Goal: Transaction & Acquisition: Purchase product/service

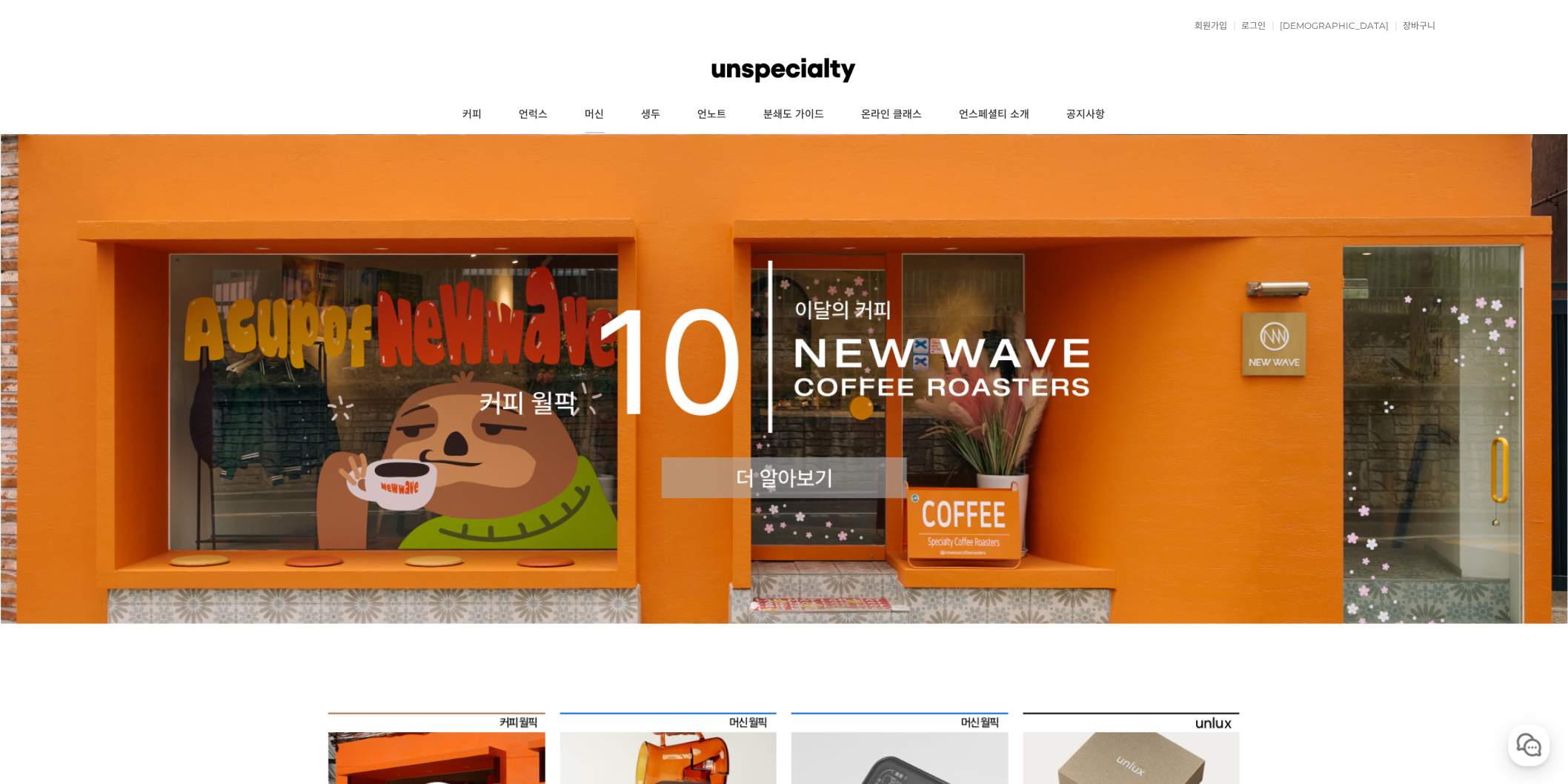
click at [593, 104] on link "머신" at bounding box center [595, 115] width 56 height 37
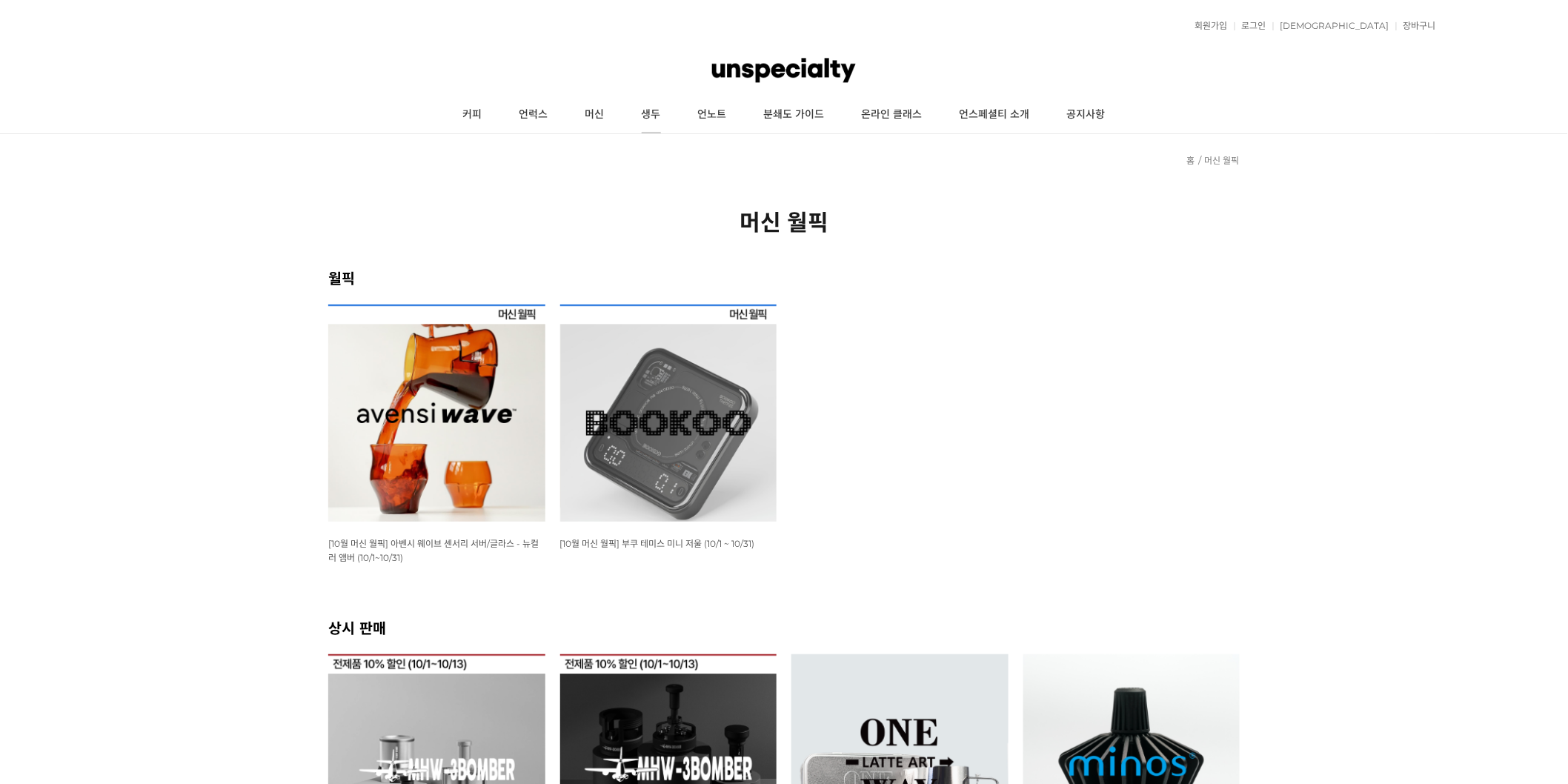
click at [656, 111] on link "생두" at bounding box center [651, 115] width 56 height 37
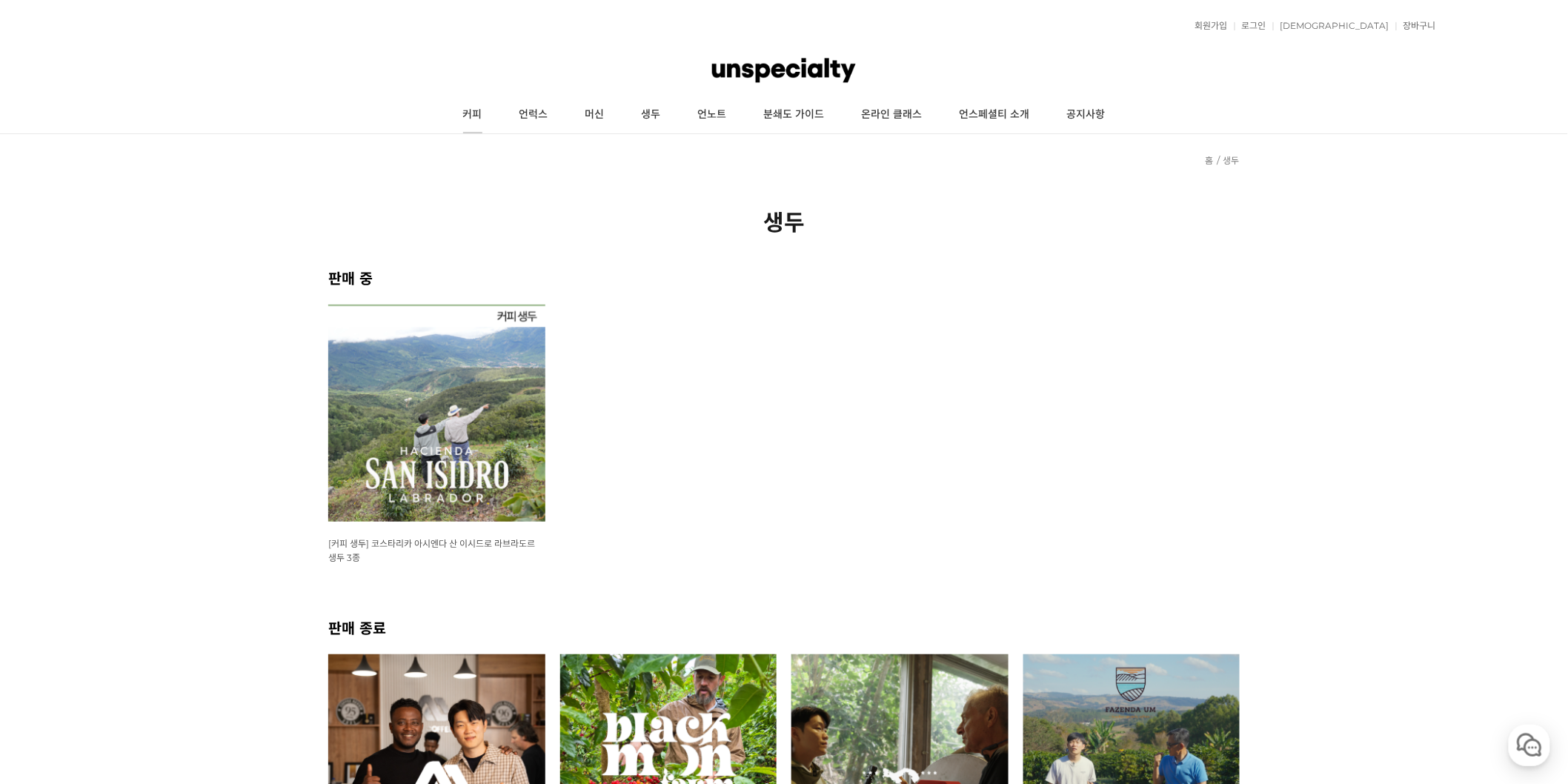
click at [492, 115] on link "커피" at bounding box center [473, 115] width 56 height 37
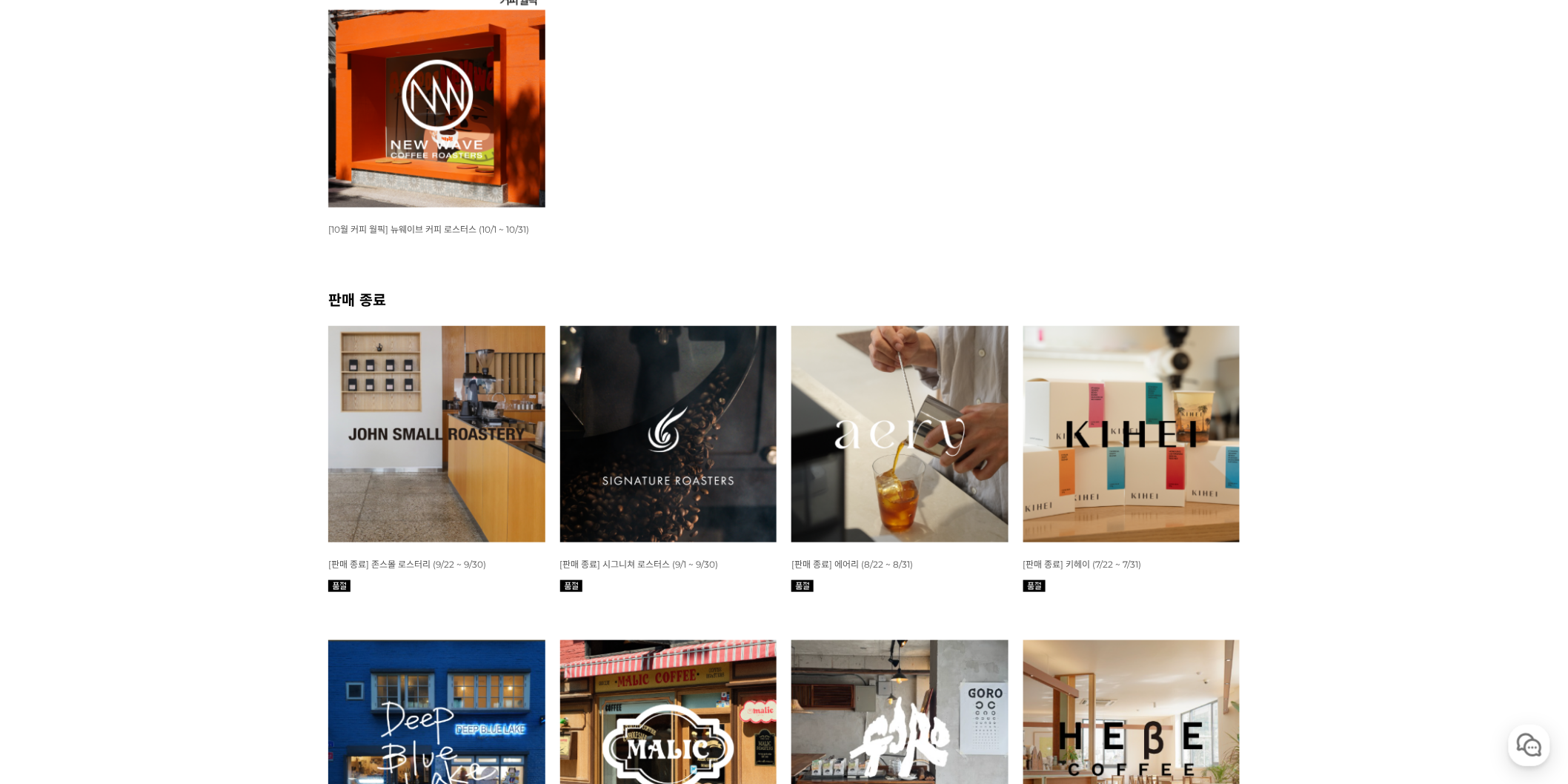
scroll to position [329, 0]
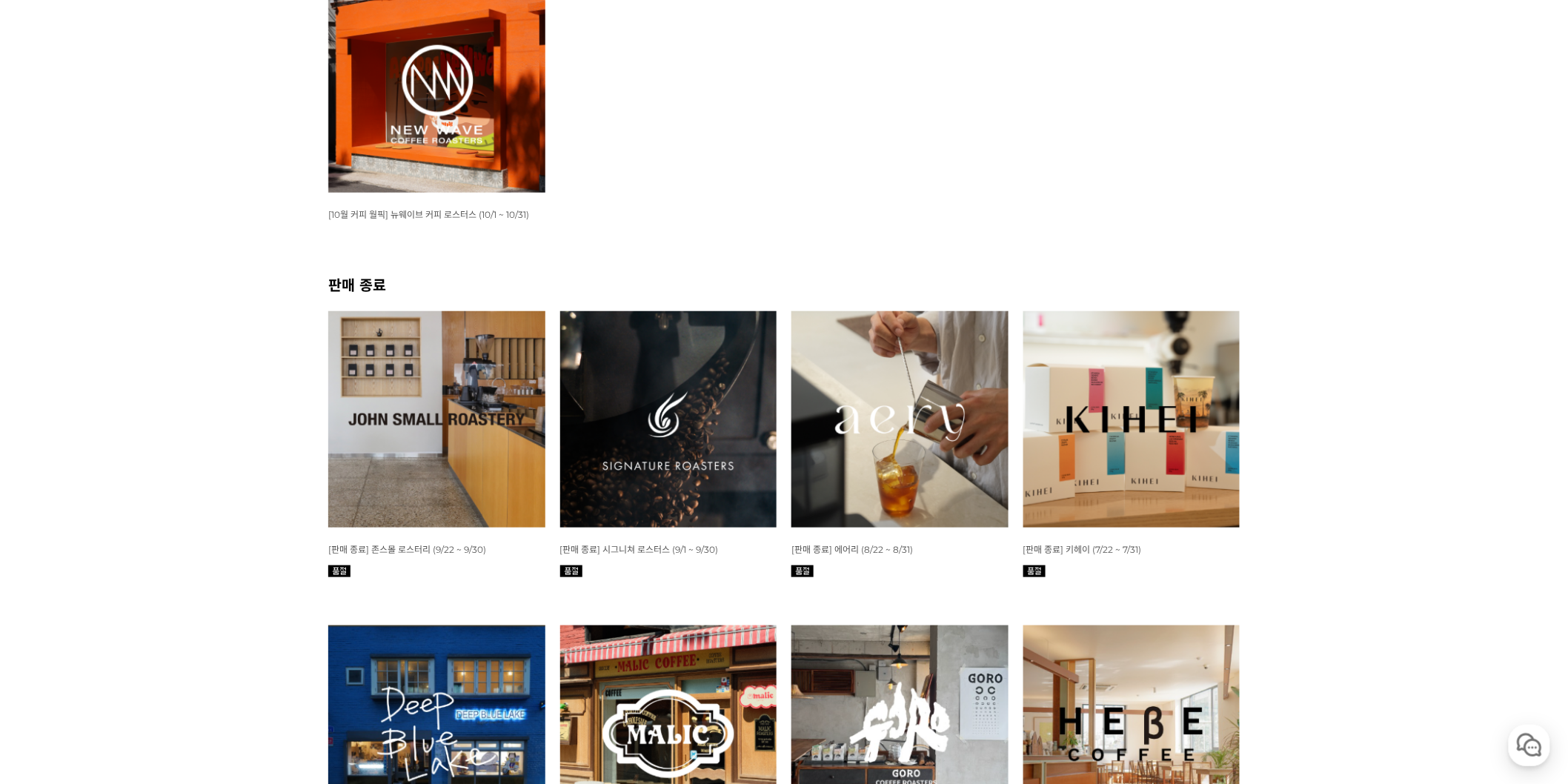
click at [438, 135] on img at bounding box center [437, 84] width 217 height 217
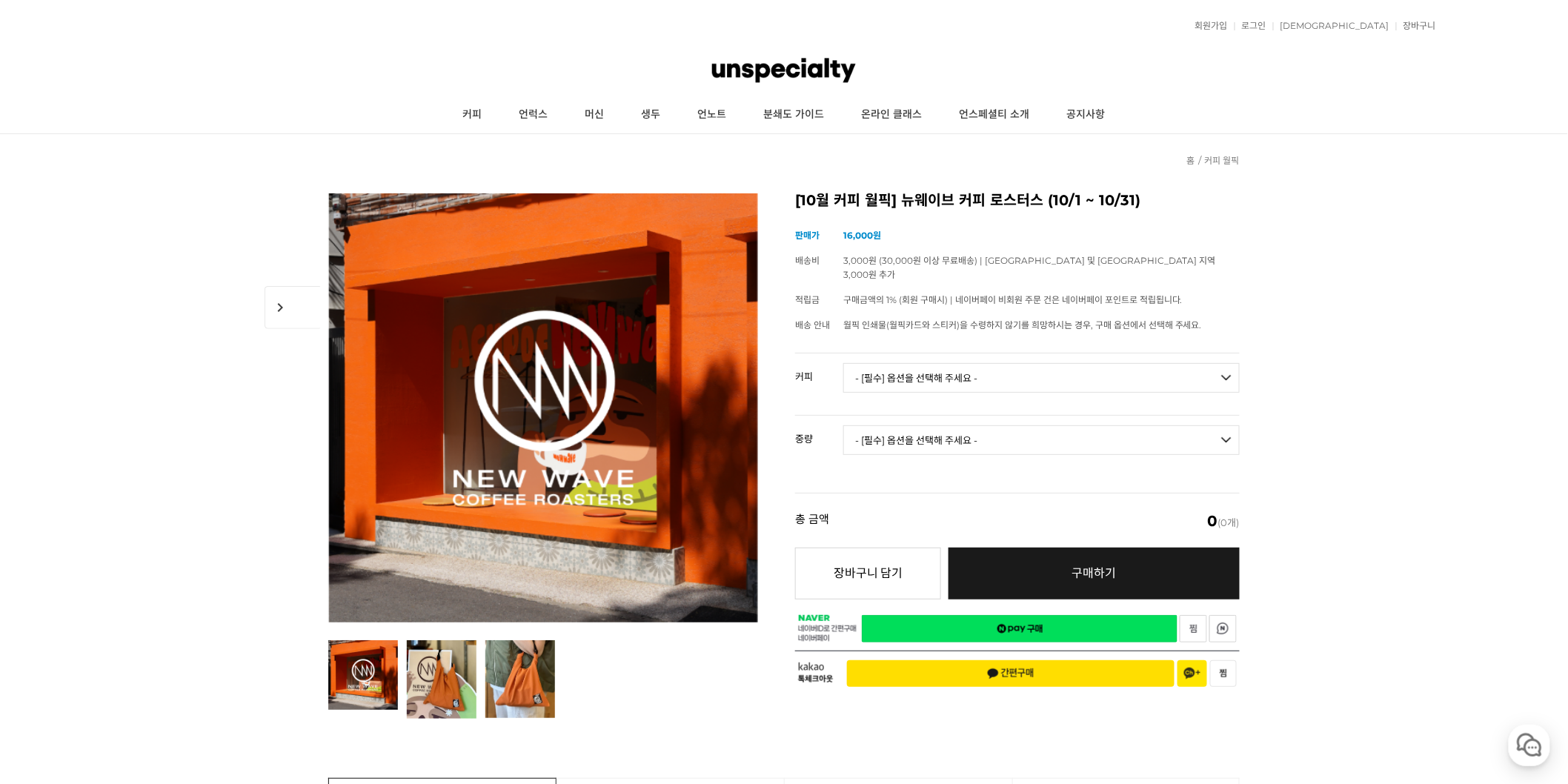
click at [939, 363] on select "- [필수] 옵션을 선택해 주세요 - ------------------- 언스페셜티 분쇄도 가이드 종이 받기 (주문 1건당 최대 1개 제공) …" at bounding box center [1041, 378] width 396 height 30
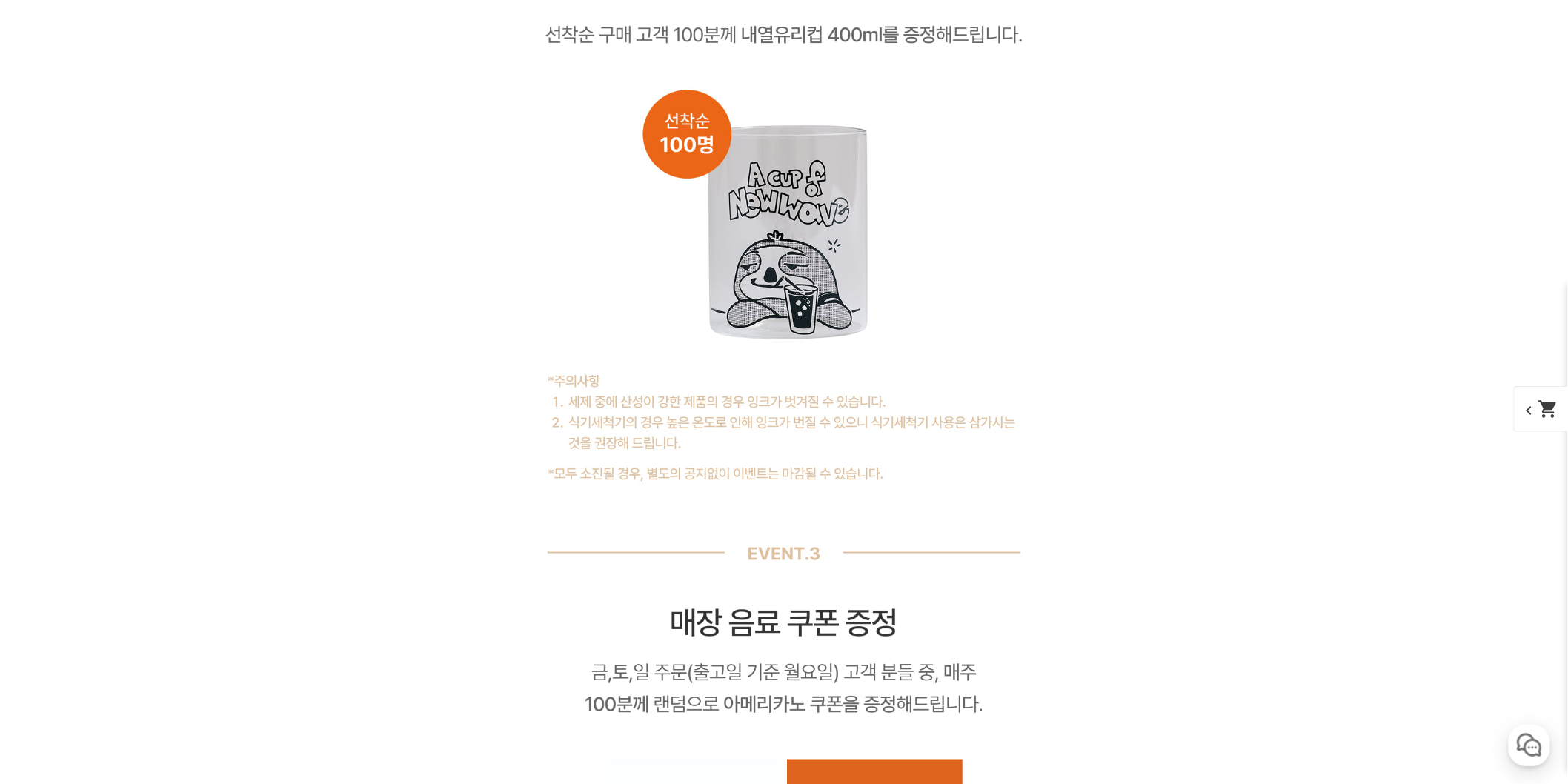
scroll to position [9969, 0]
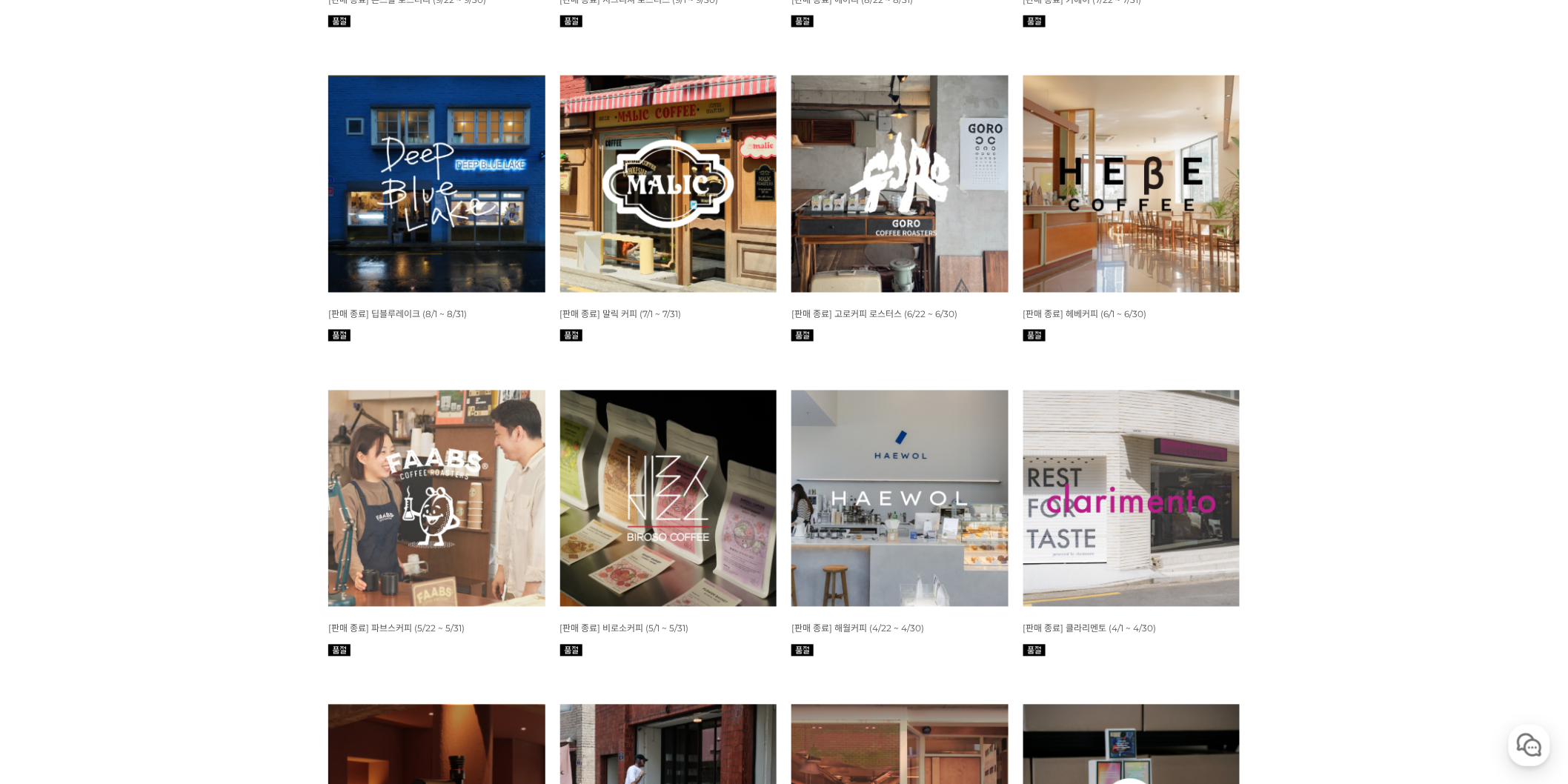
click at [1085, 455] on img at bounding box center [1131, 499] width 217 height 217
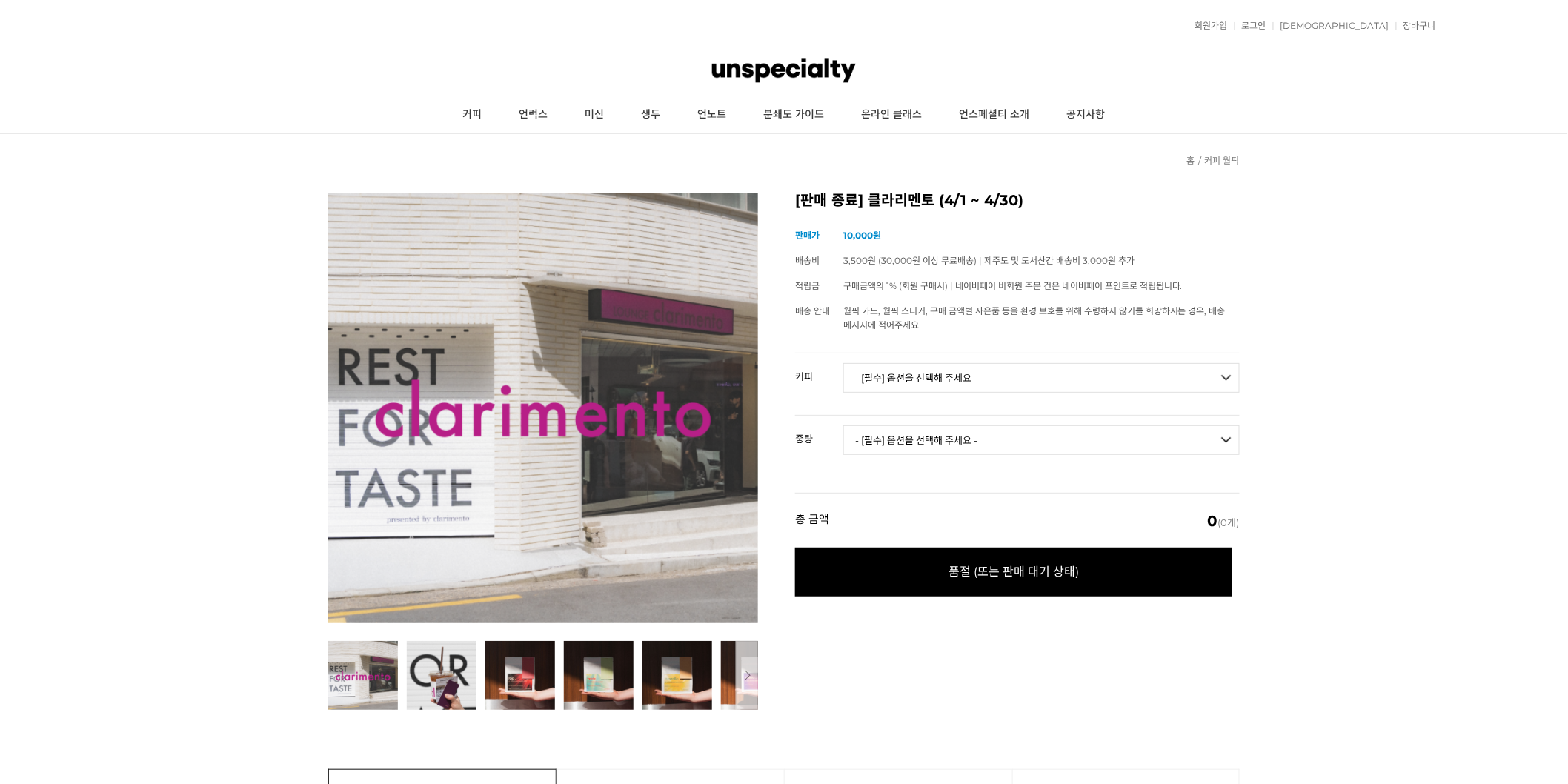
click at [948, 375] on select "- [필수] 옵션을 선택해 주세요 - ------------------- 언스페셜티 분쇄도 가이드 종이(주문 1건당 최대 1개 제공) 로호 R…" at bounding box center [1041, 378] width 396 height 30
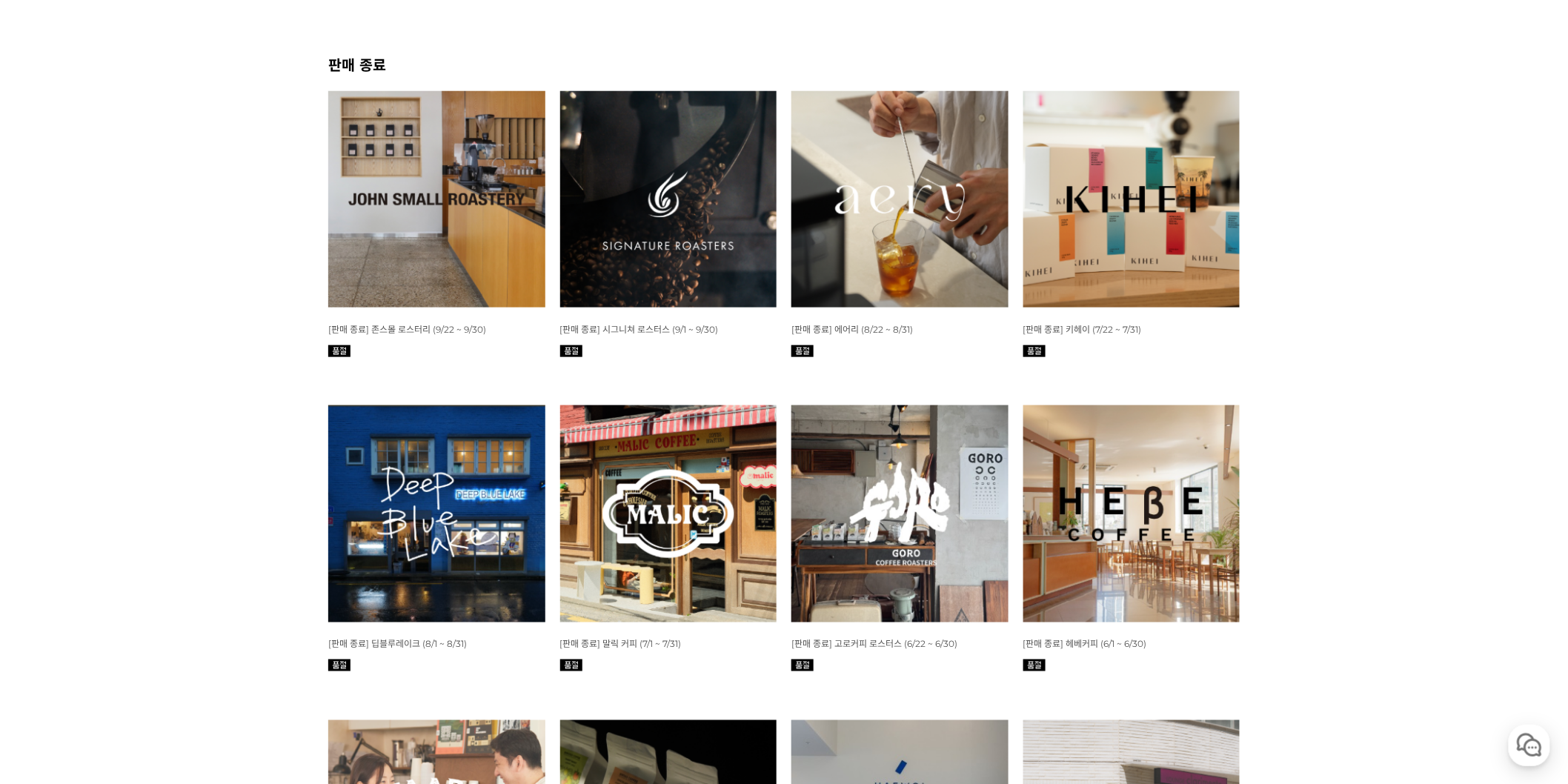
scroll to position [550, 0]
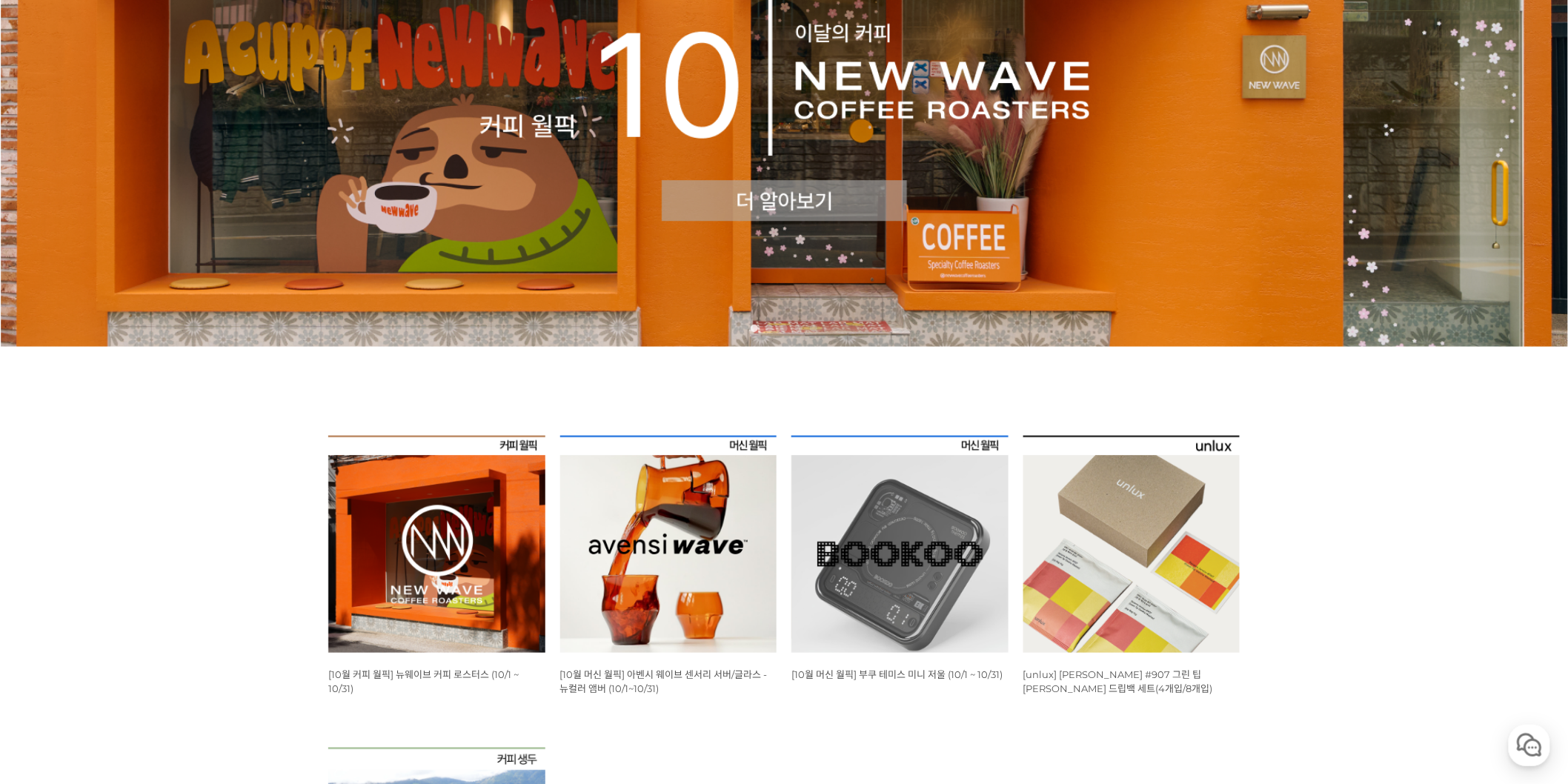
scroll to position [494, 0]
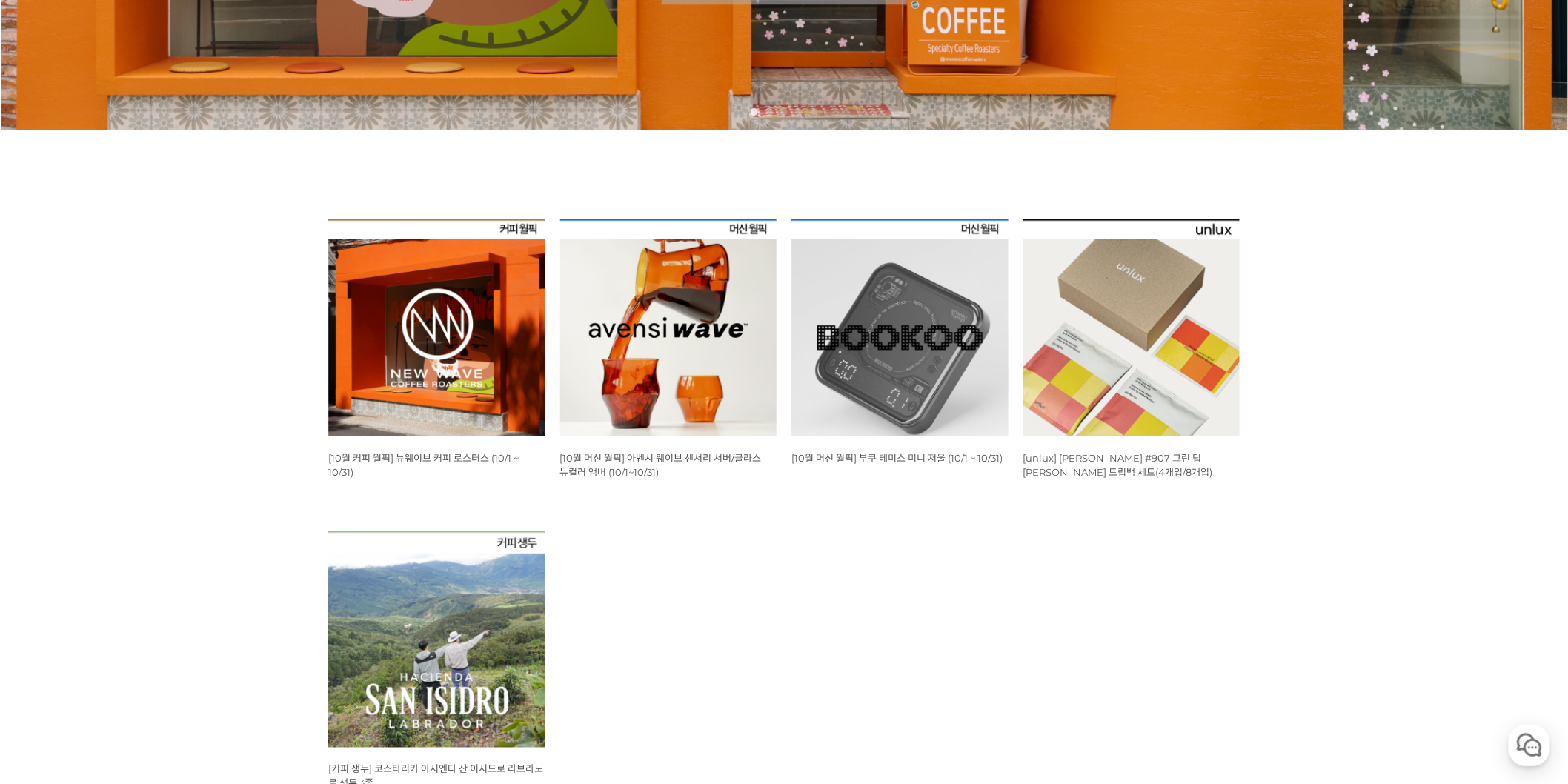
click at [441, 359] on img at bounding box center [437, 328] width 217 height 217
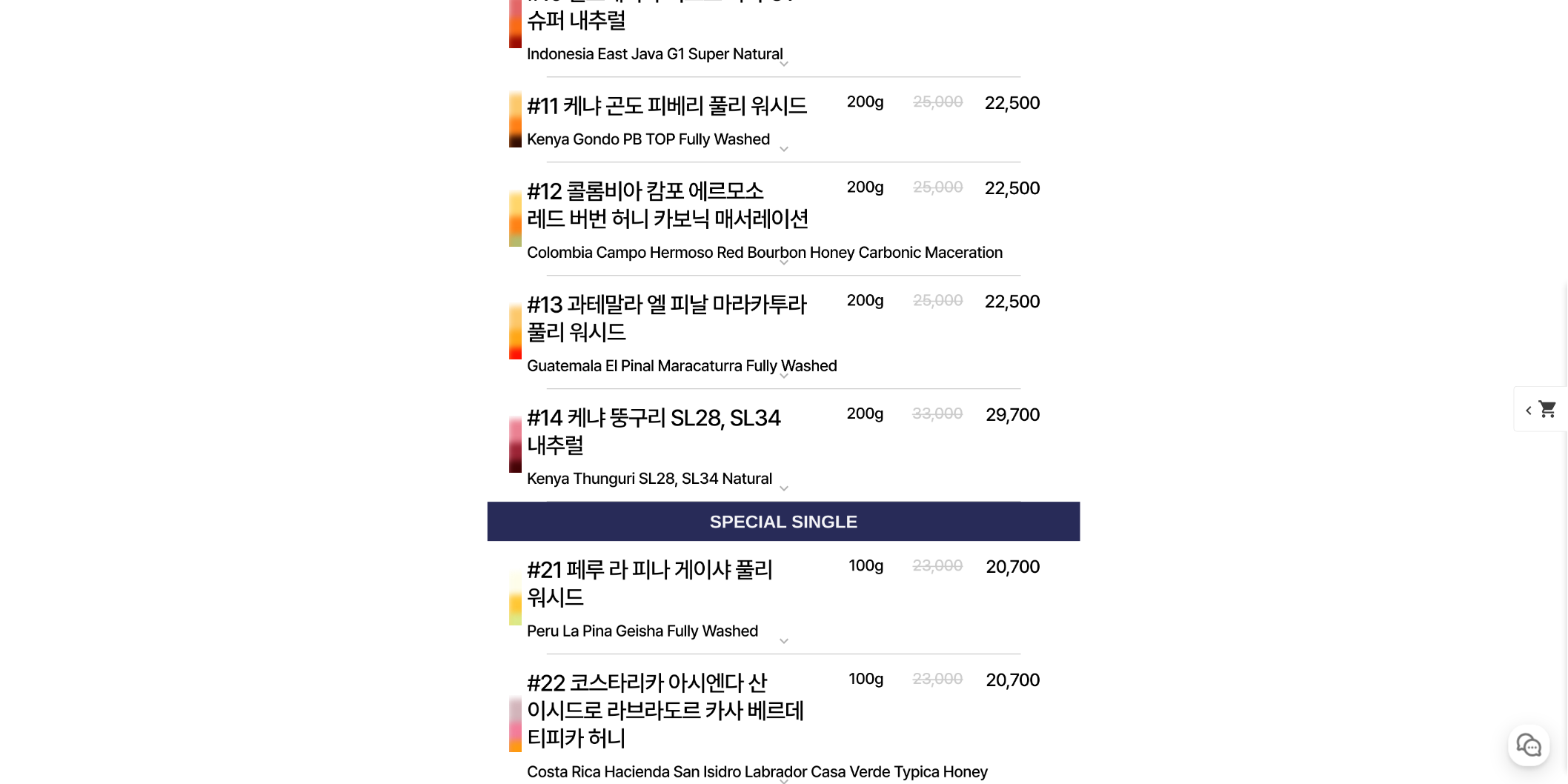
scroll to position [6669, 0]
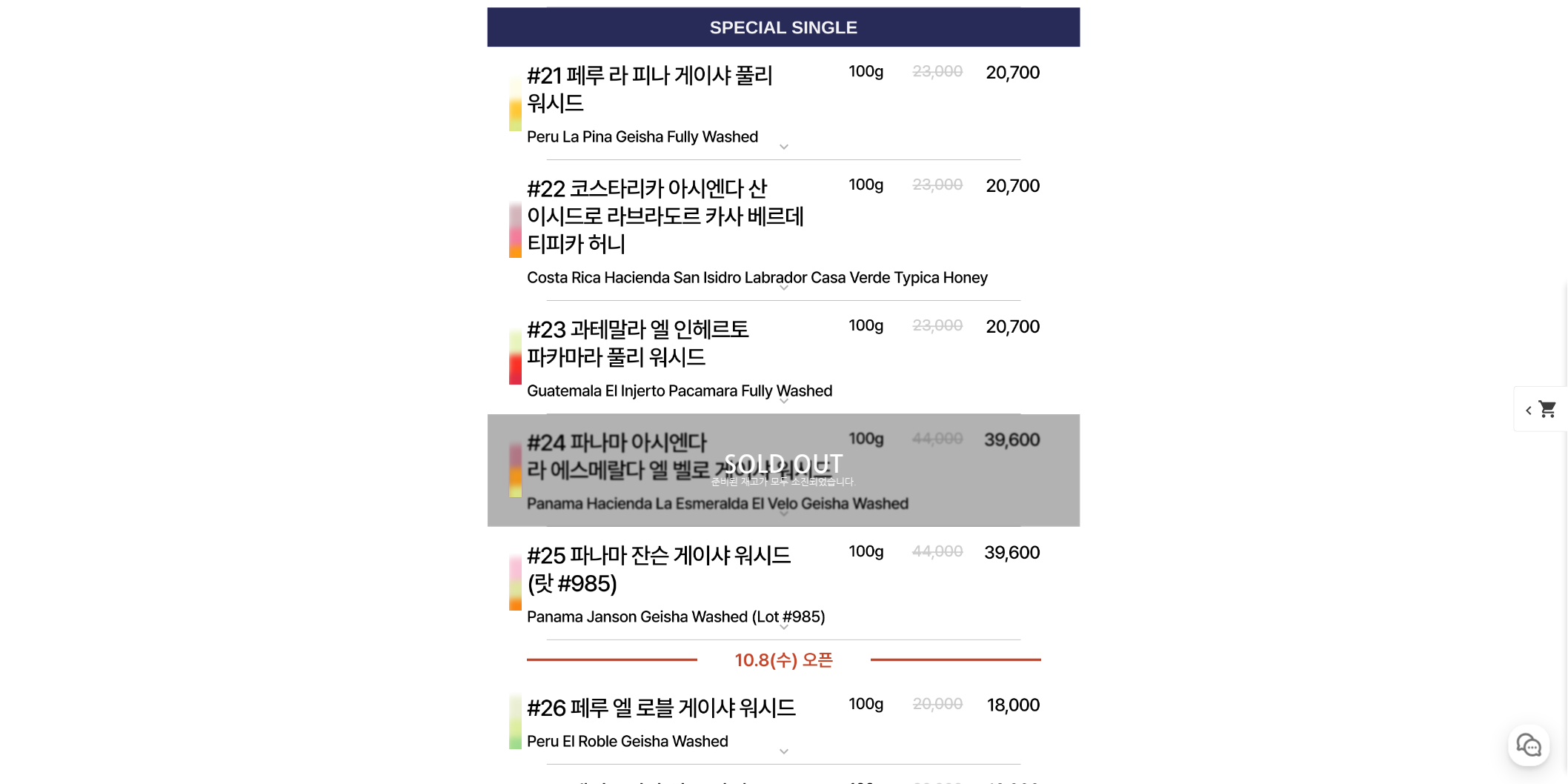
click at [739, 539] on p "#25 [PERSON_NAME] (랏 #985)" at bounding box center [783, 533] width 592 height 12
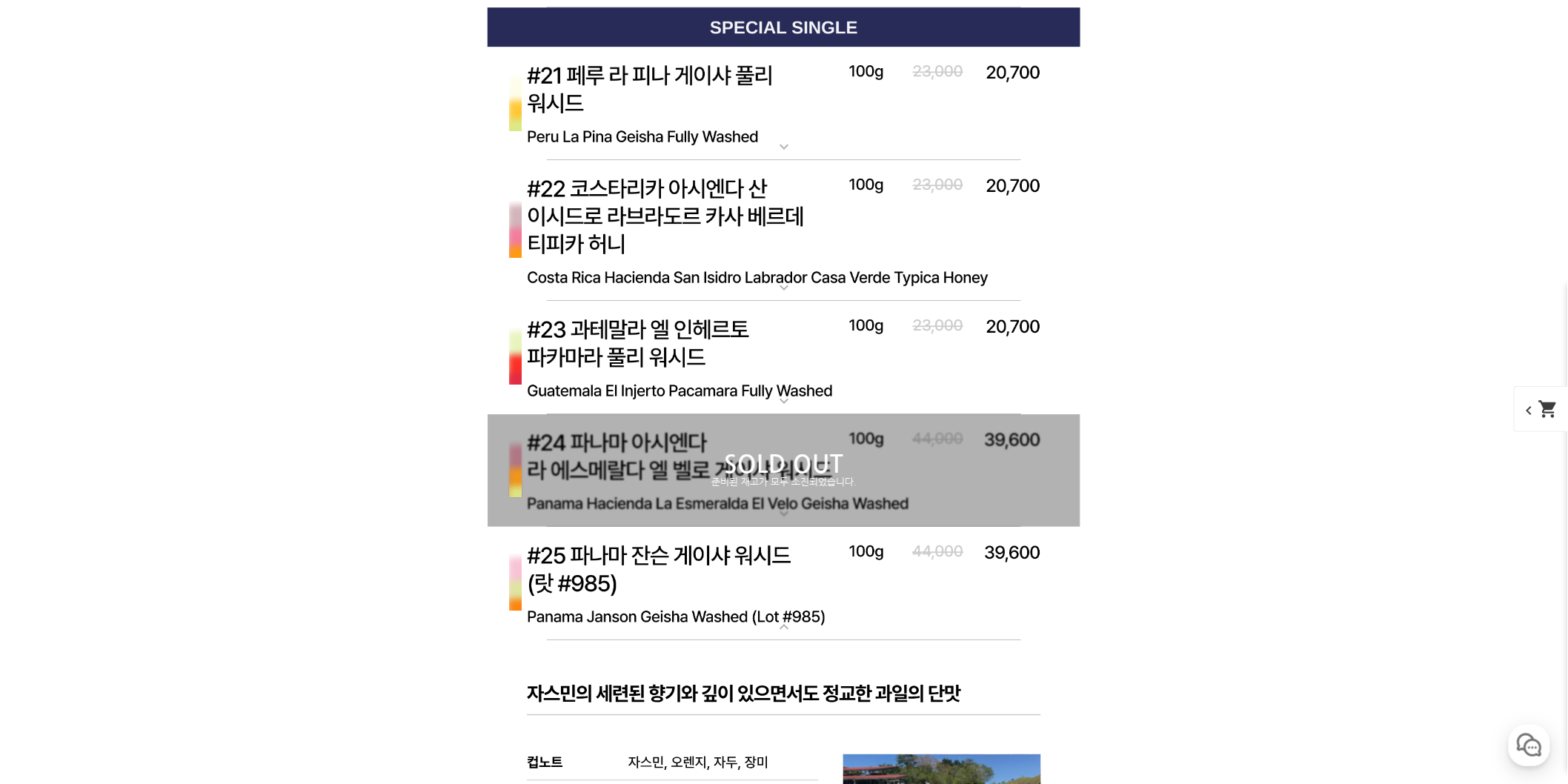
scroll to position [6916, 0]
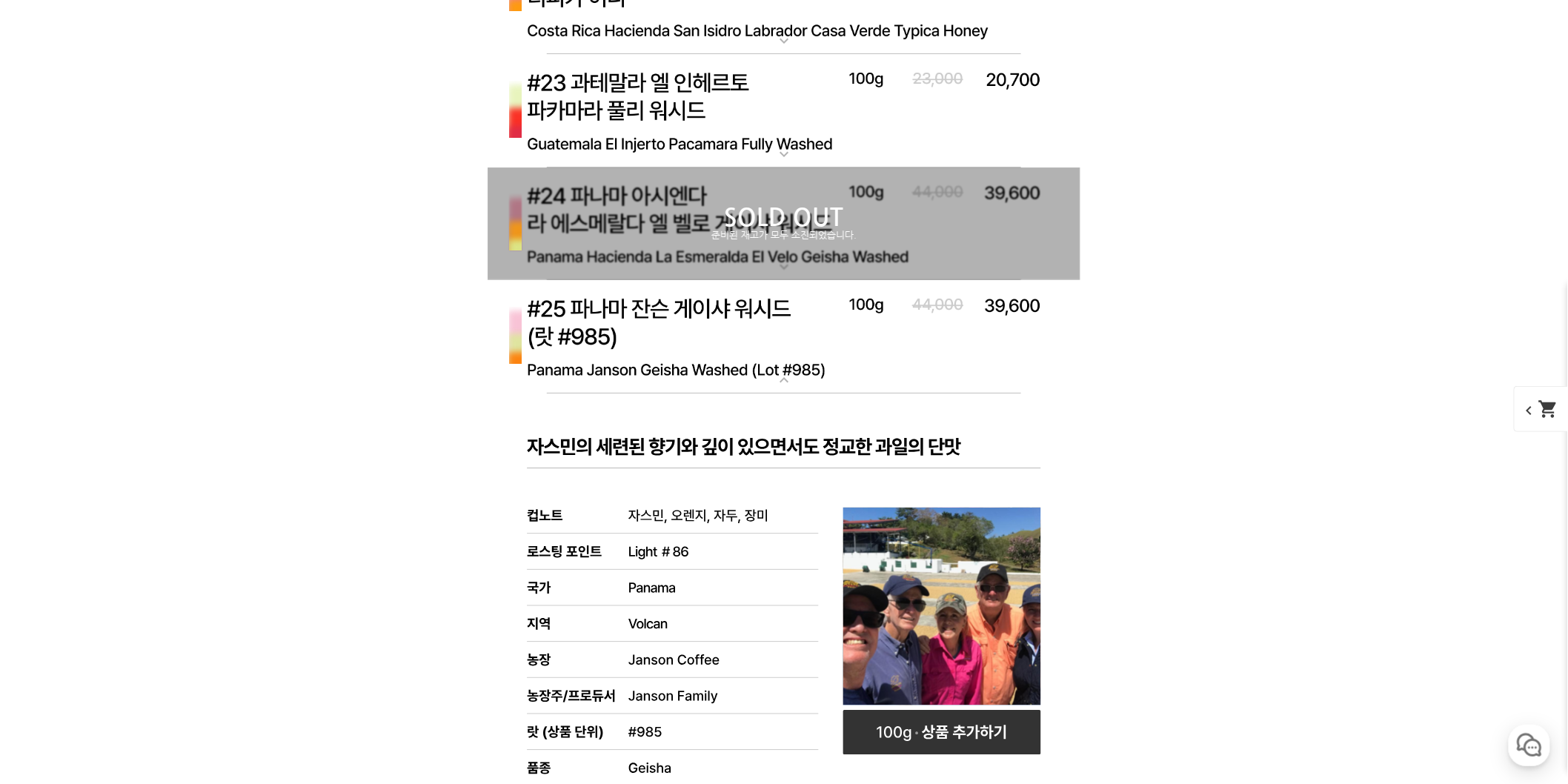
click at [761, 326] on img at bounding box center [783, 337] width 592 height 114
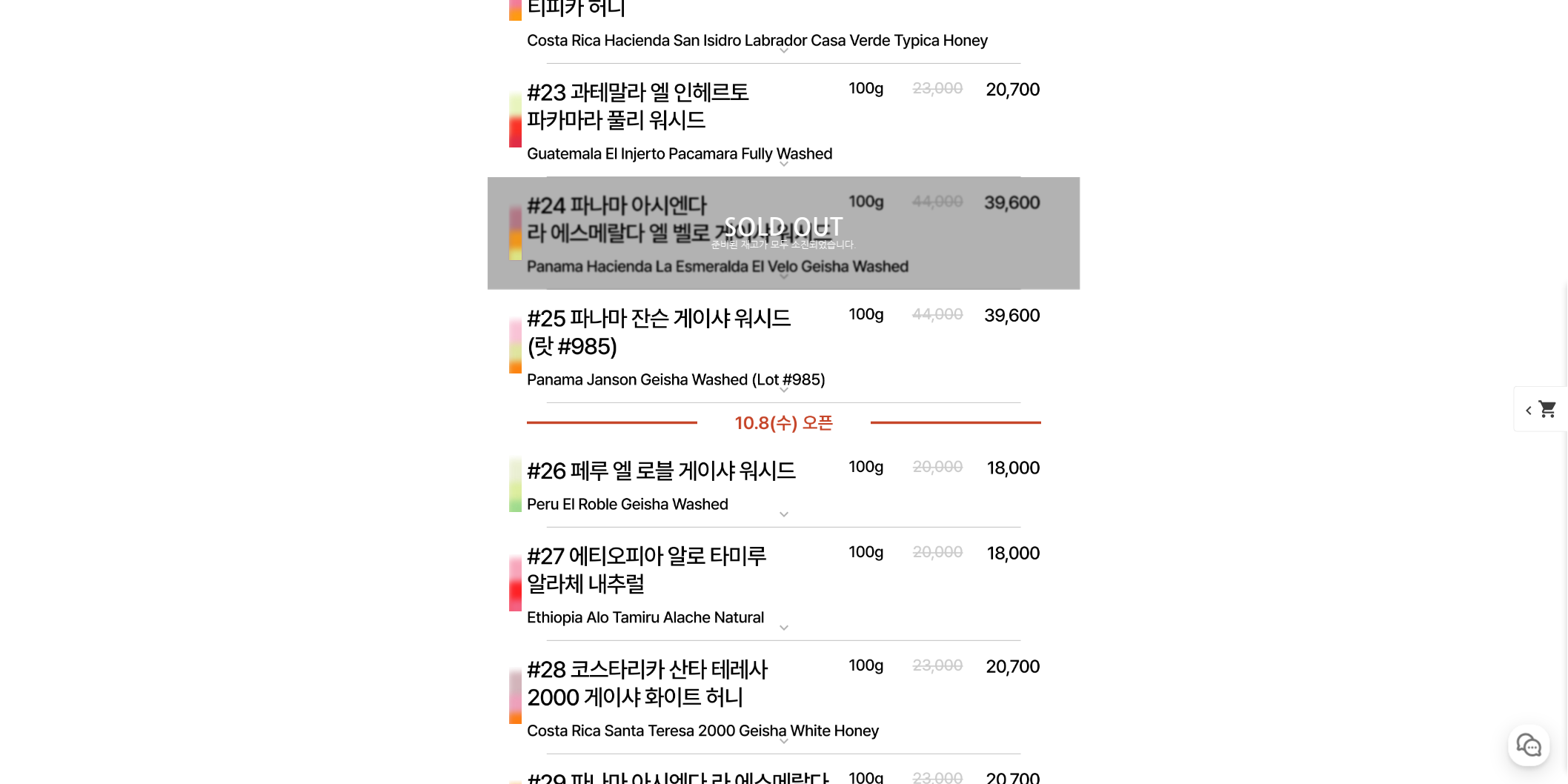
scroll to position [7235, 0]
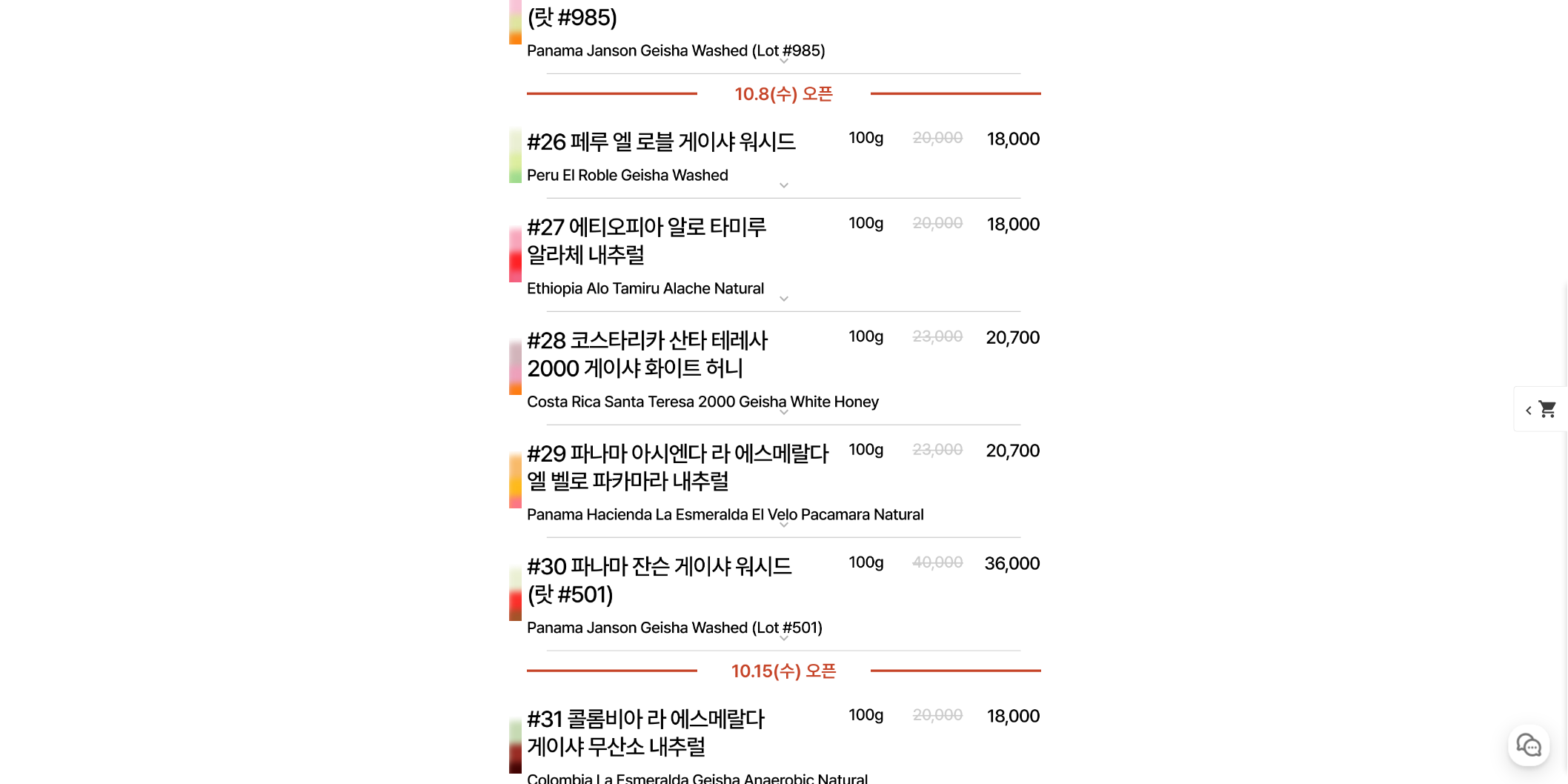
click at [830, 582] on img at bounding box center [783, 595] width 592 height 114
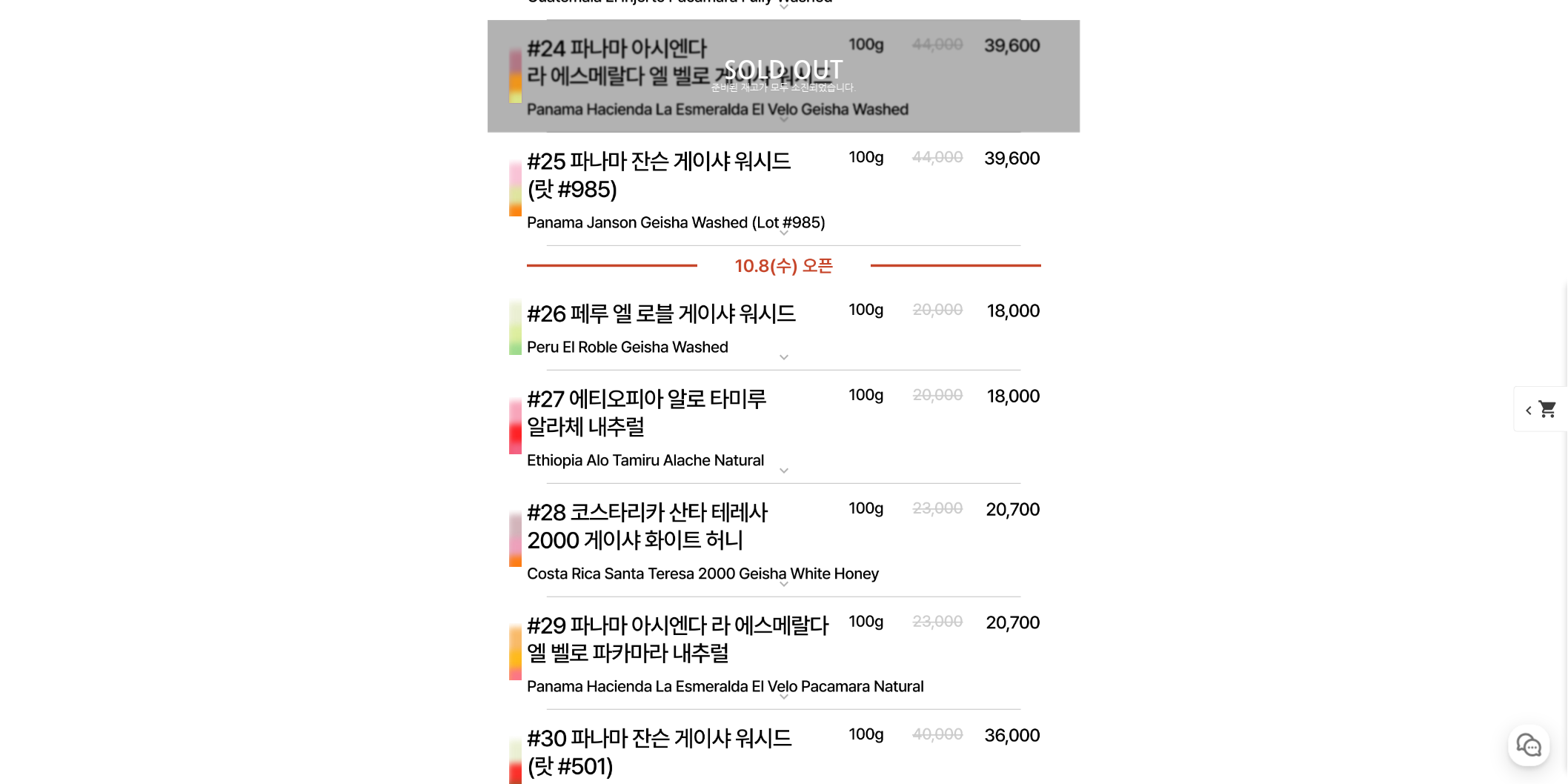
scroll to position [7217, 0]
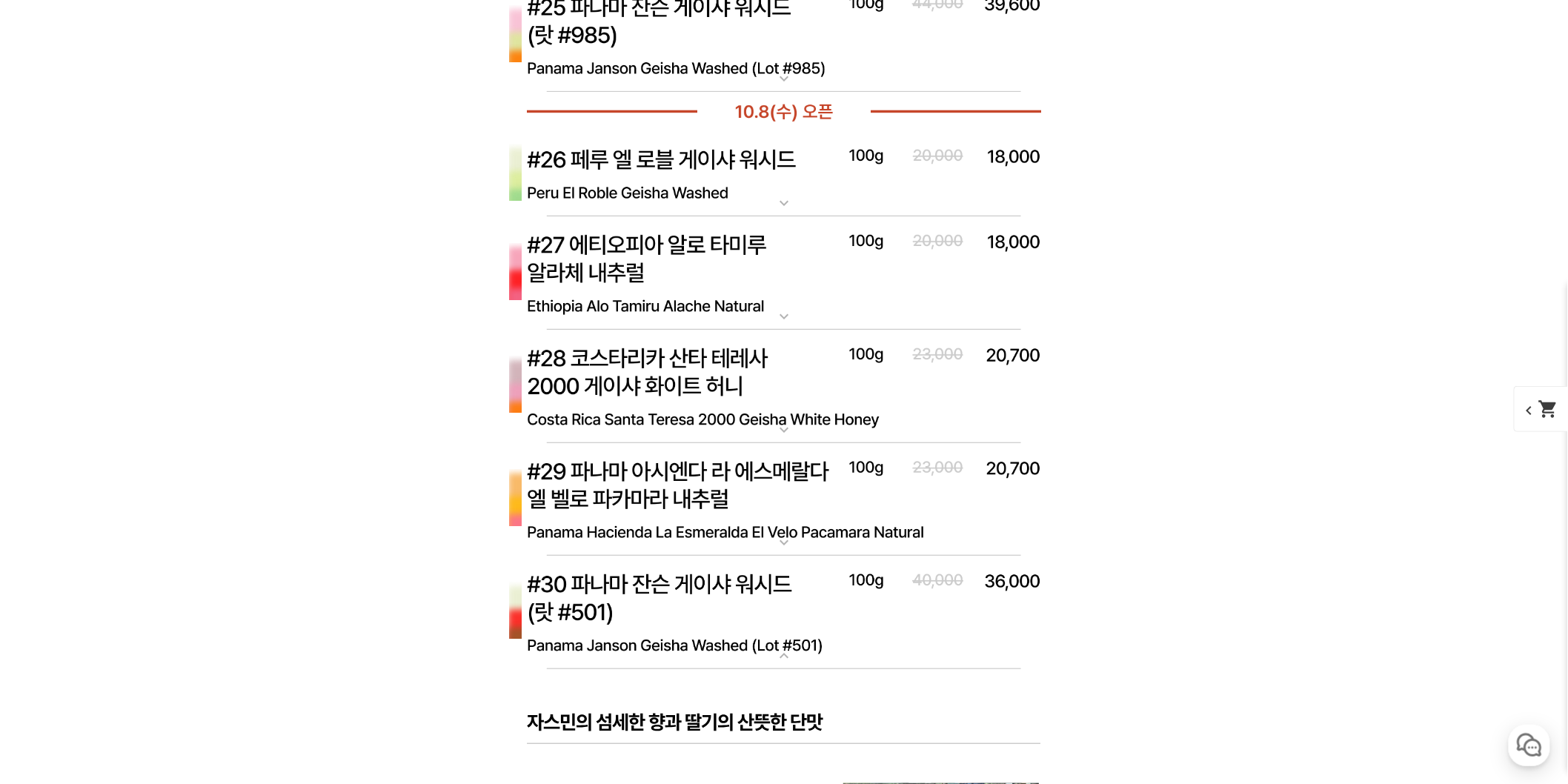
click at [889, 598] on img at bounding box center [783, 613] width 592 height 114
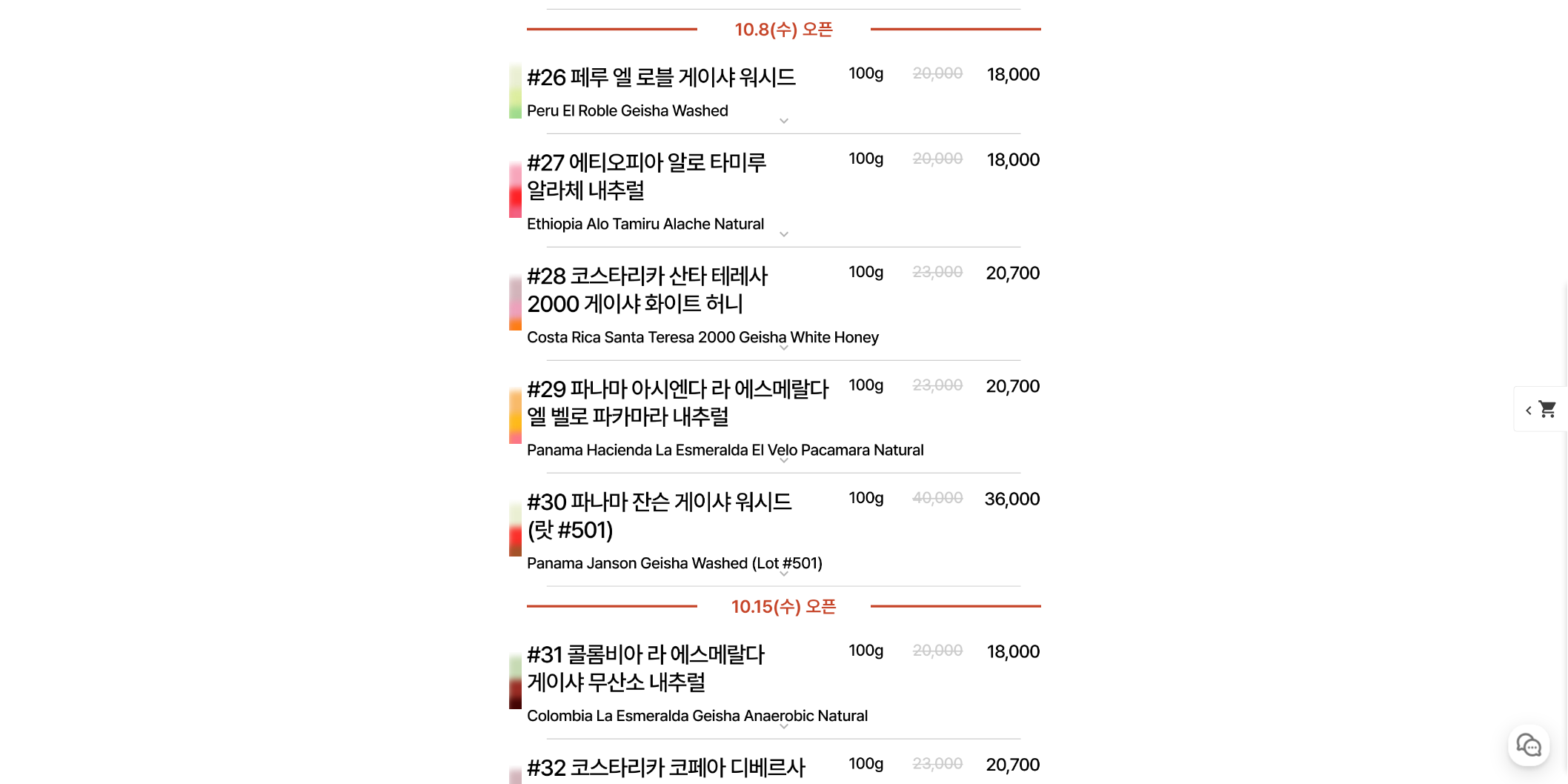
click at [863, 574] on img at bounding box center [783, 530] width 592 height 114
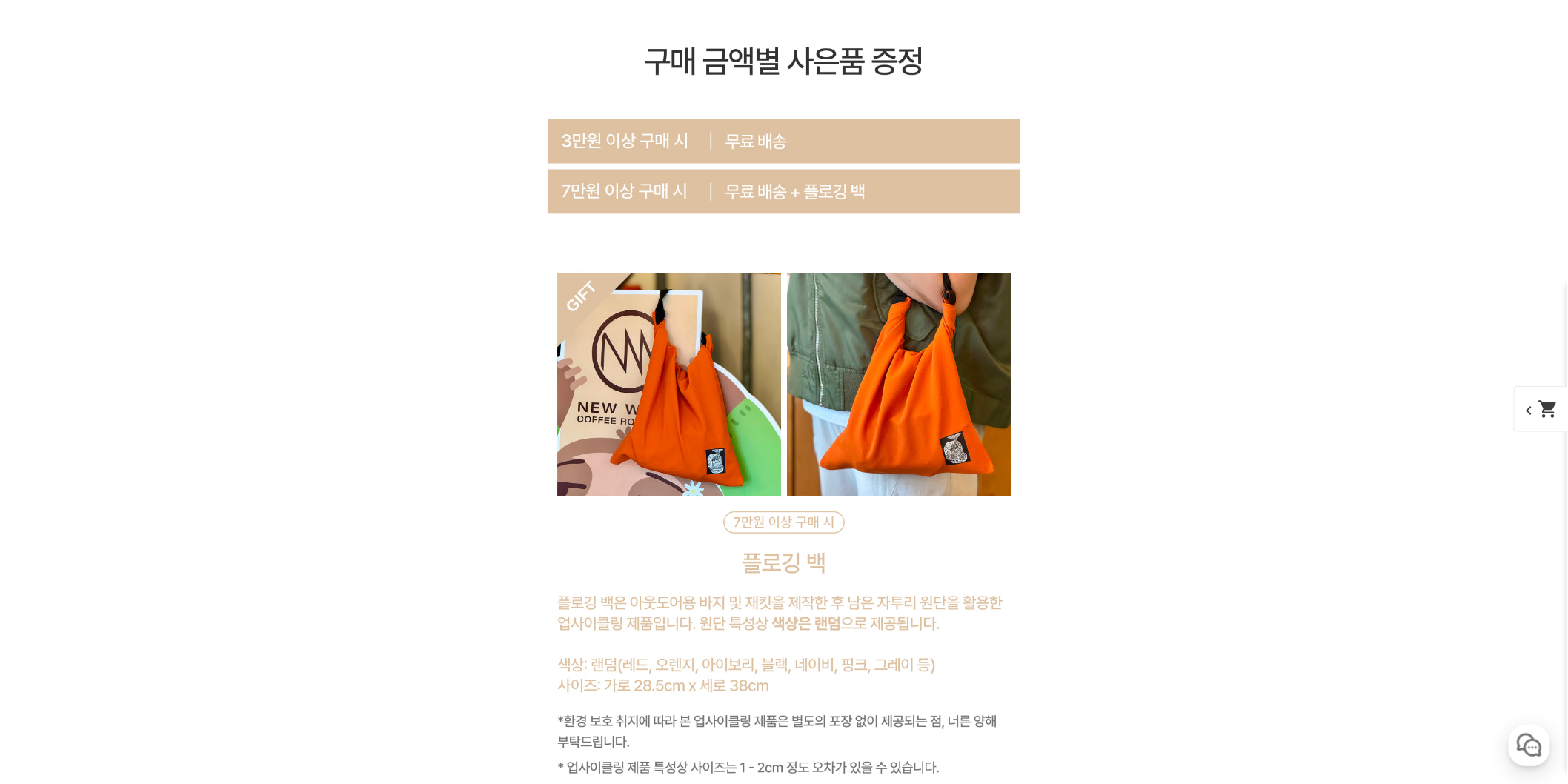
scroll to position [7354, 0]
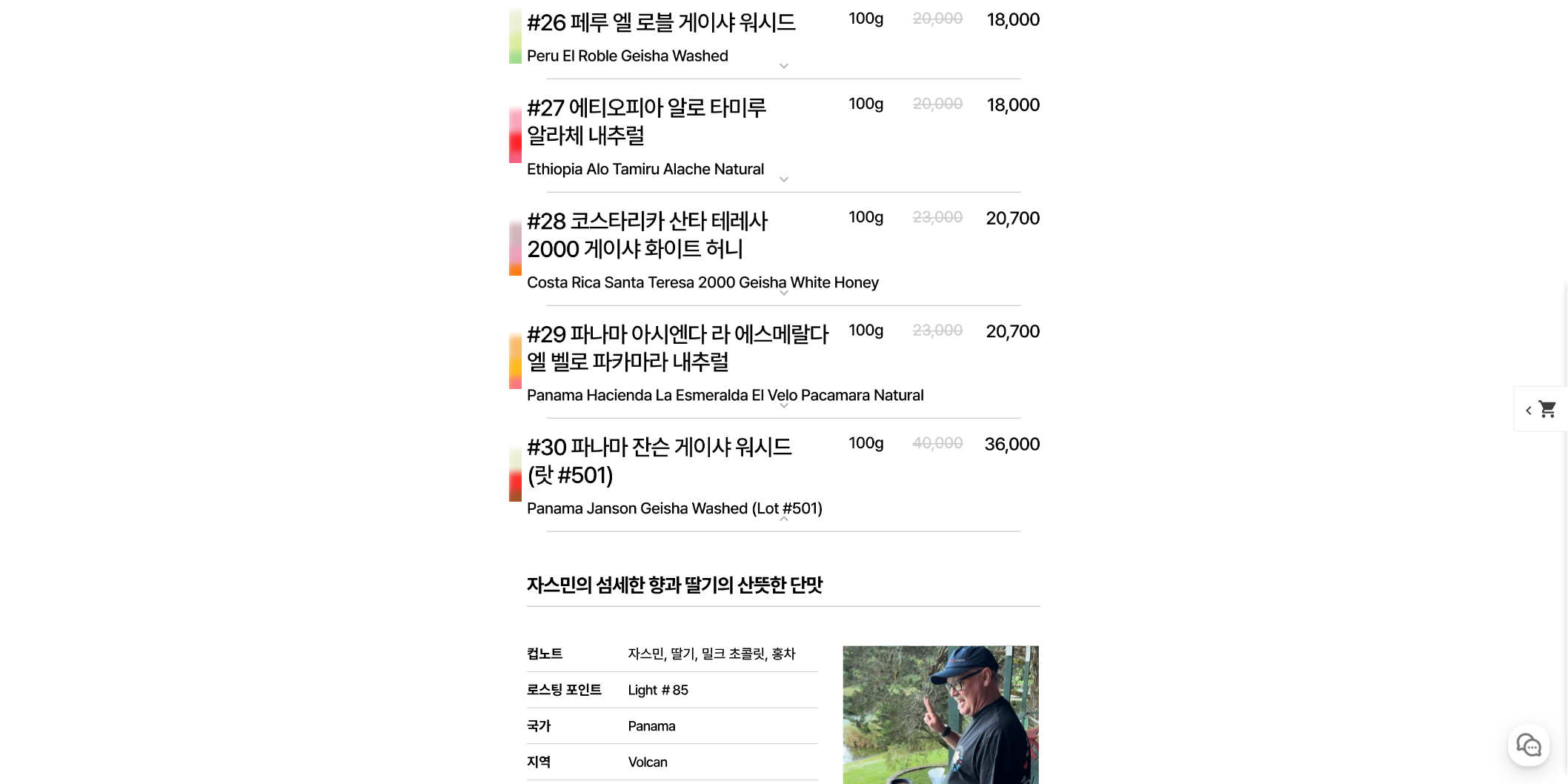
drag, startPoint x: 1574, startPoint y: 271, endPoint x: 1324, endPoint y: 513, distance: 347.9
